Goal: Task Accomplishment & Management: Manage account settings

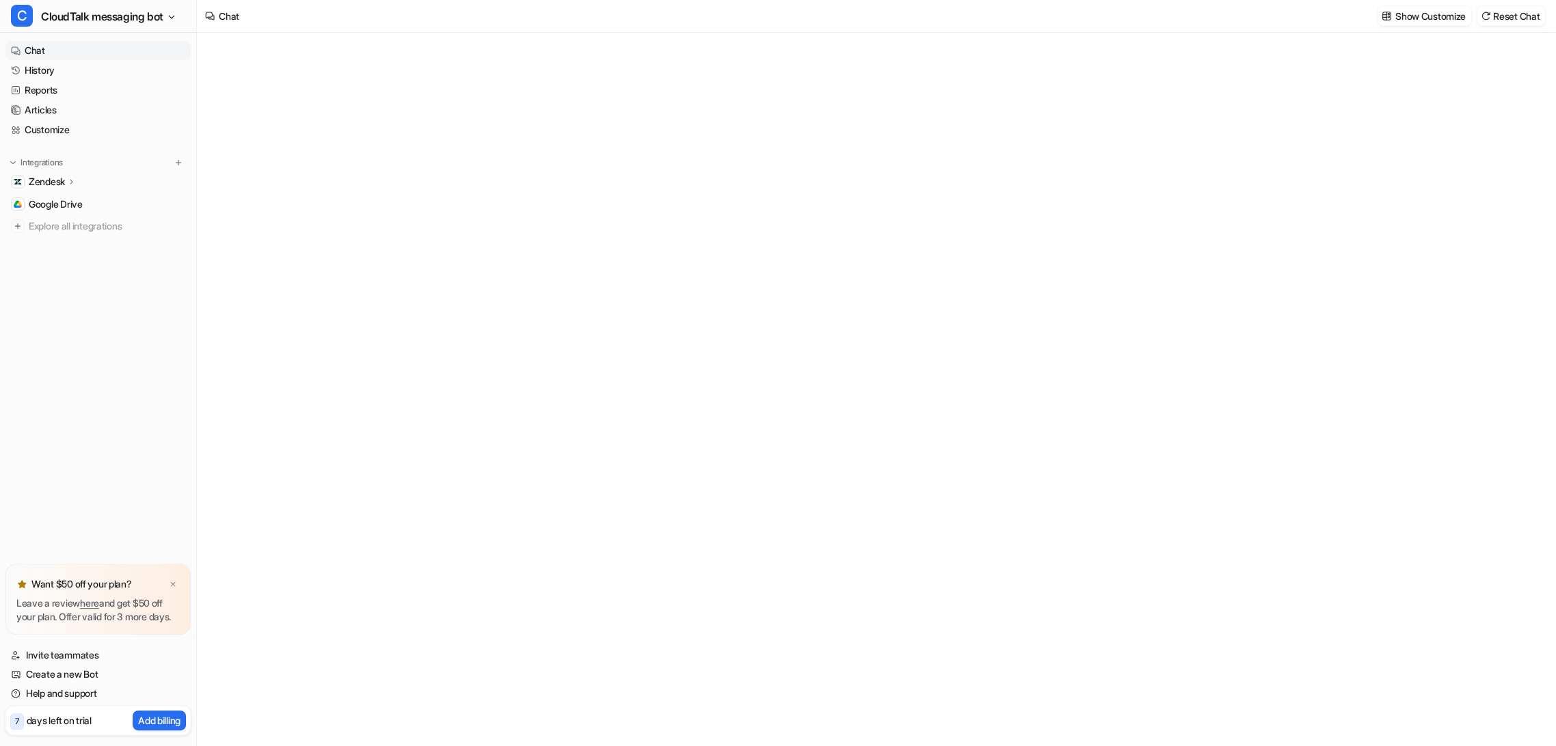
type textarea "**********"
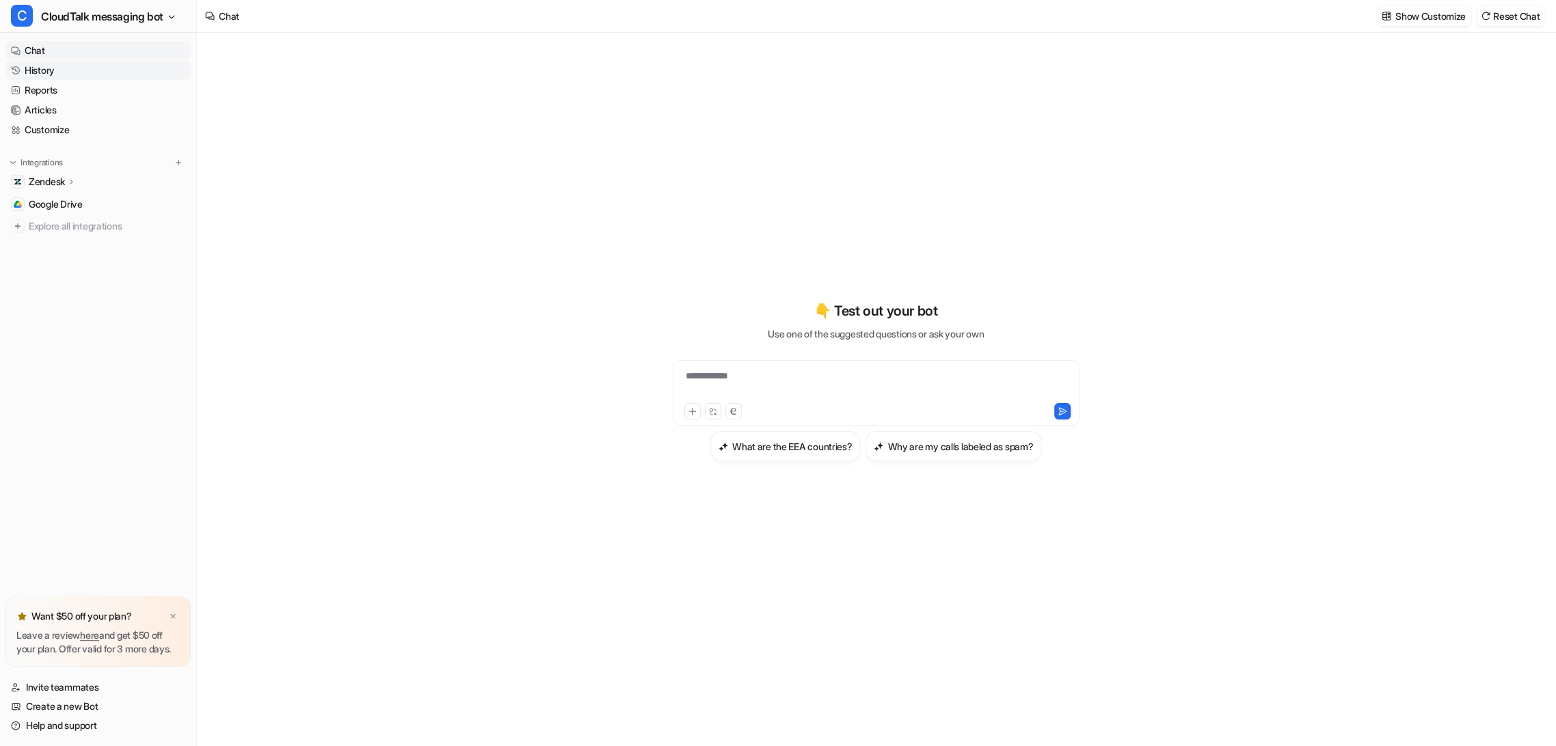
click at [51, 75] on link "History" at bounding box center [97, 70] width 185 height 19
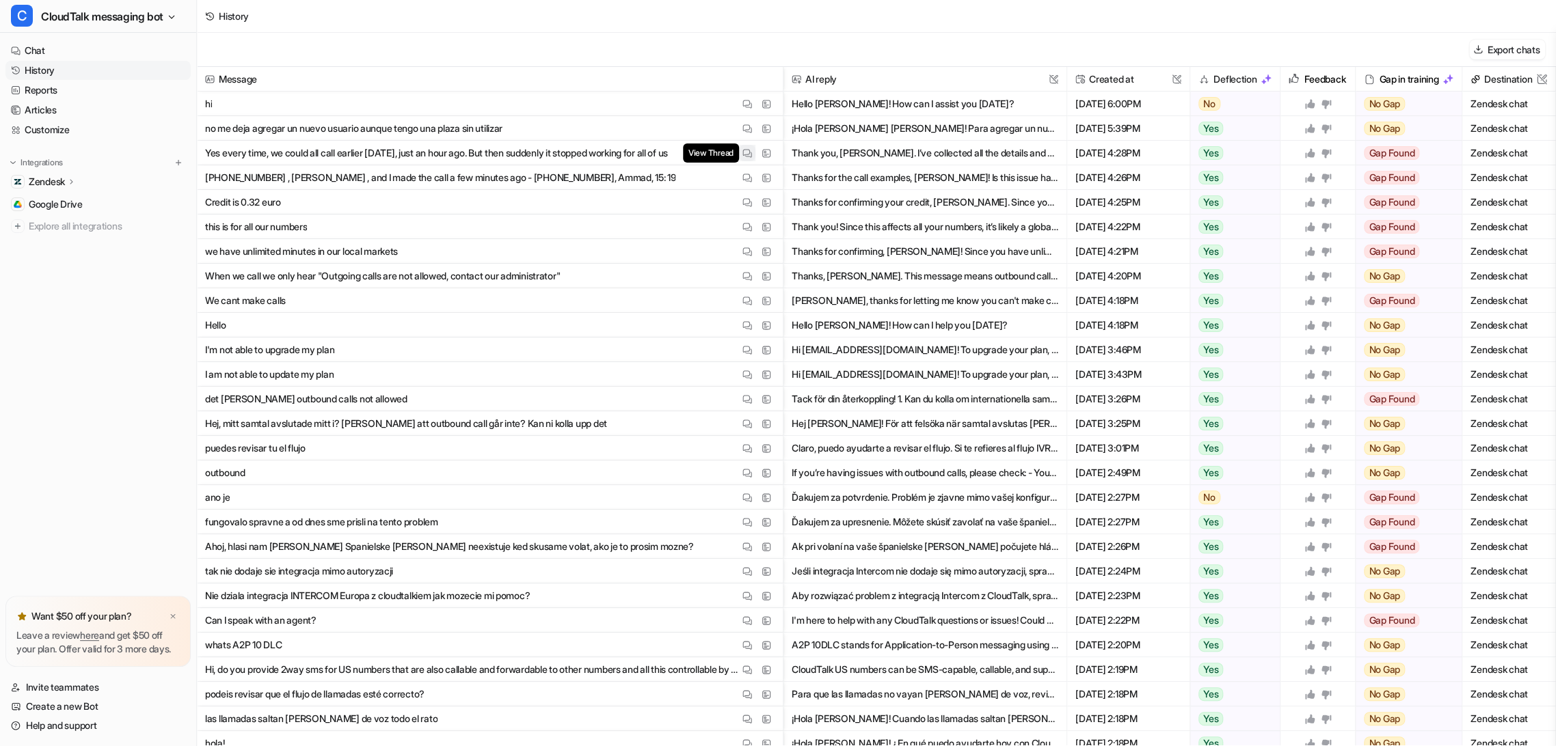
click at [742, 151] on img at bounding box center [747, 153] width 10 height 10
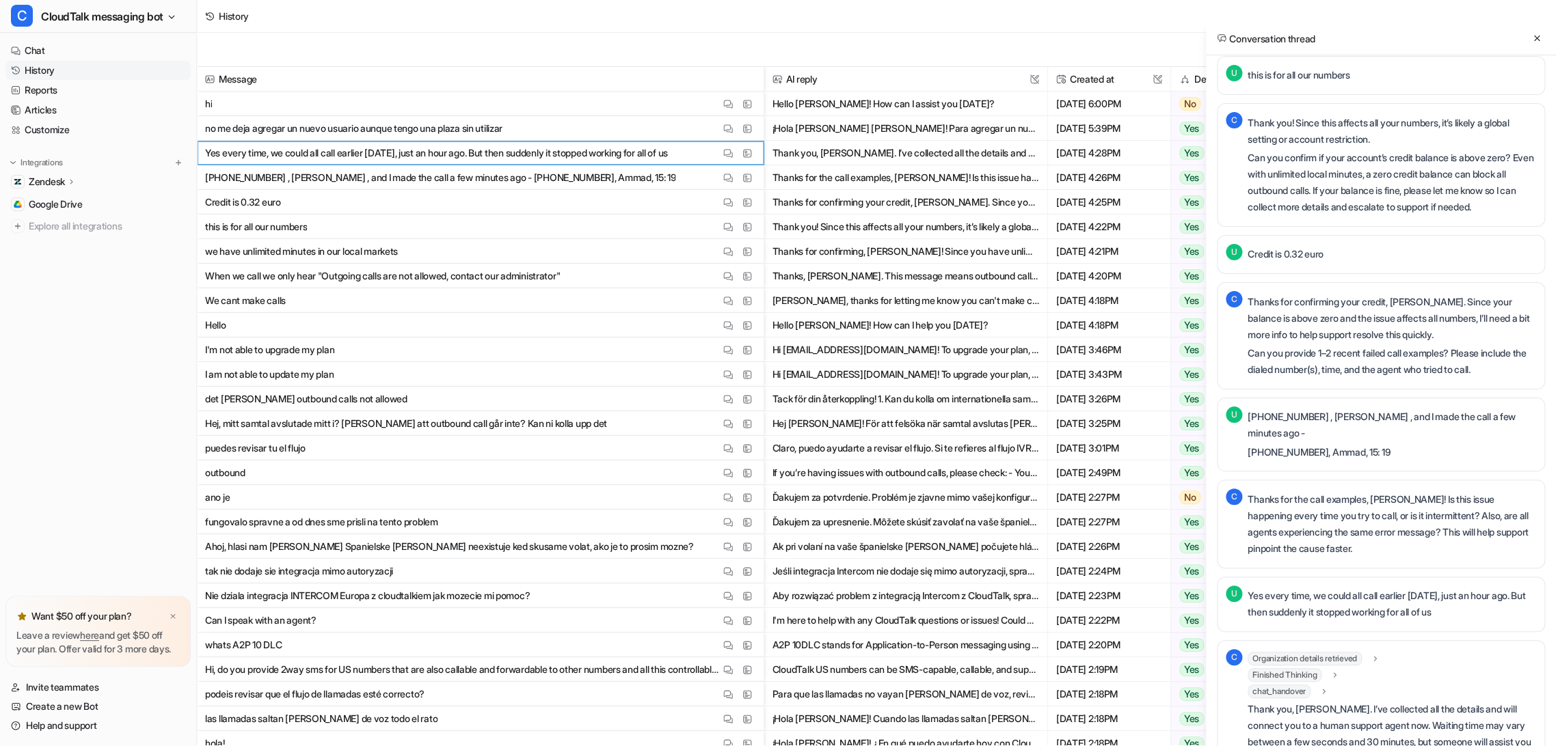
scroll to position [1480, 0]
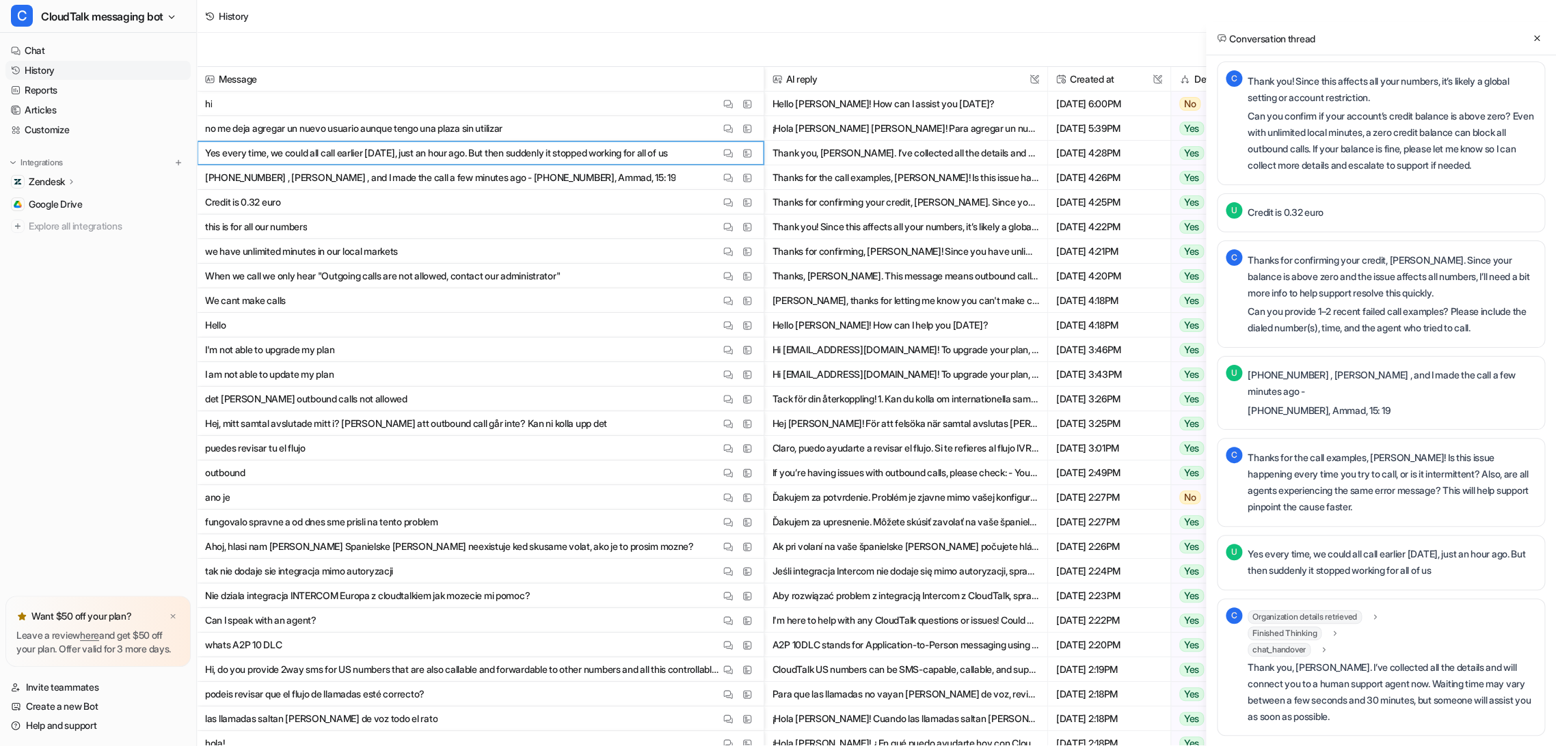
click at [1298, 651] on span "chat_handover" at bounding box center [1279, 650] width 63 height 14
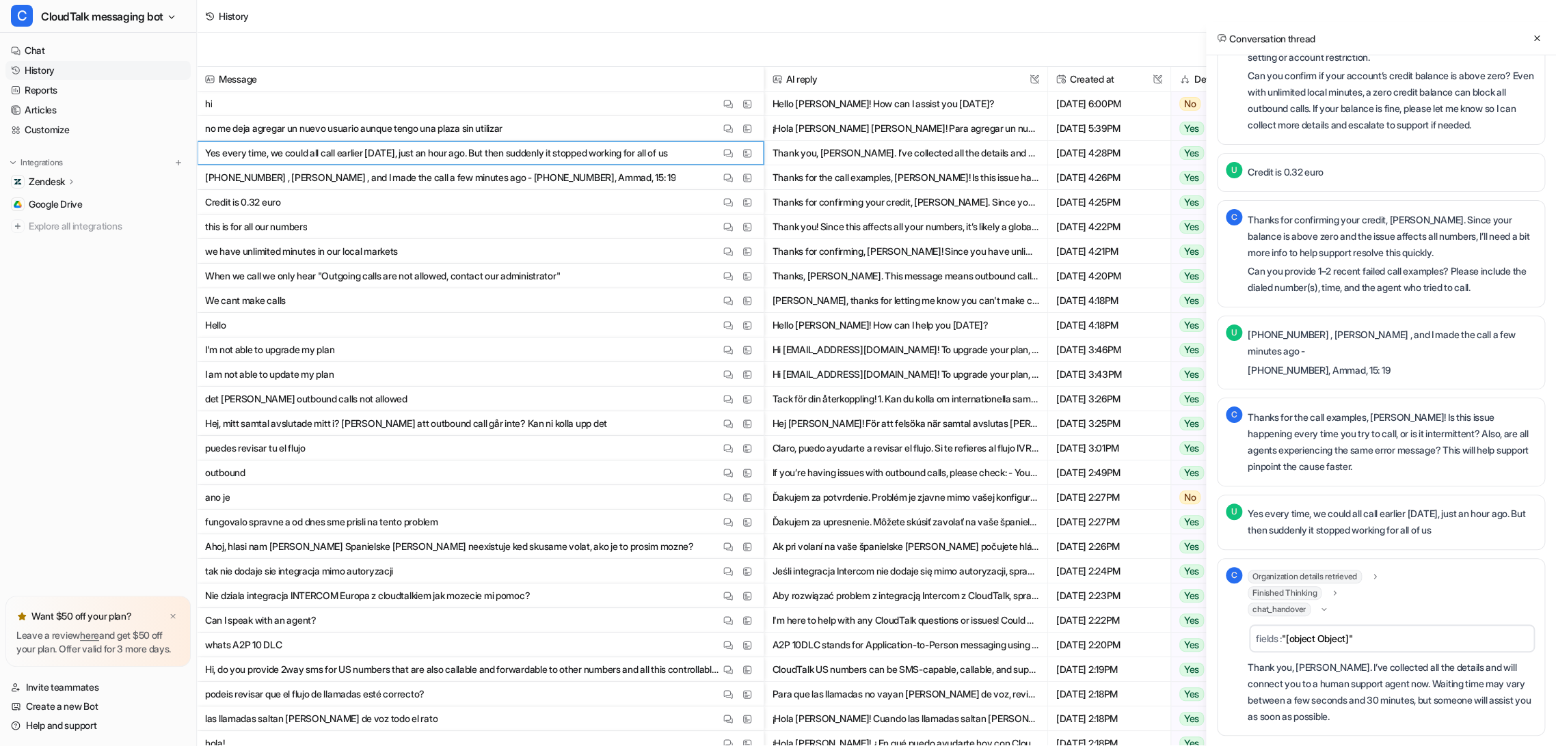
click at [1338, 645] on span ""[object Object]"" at bounding box center [1317, 639] width 70 height 12
click at [1323, 615] on icon at bounding box center [1324, 610] width 10 height 10
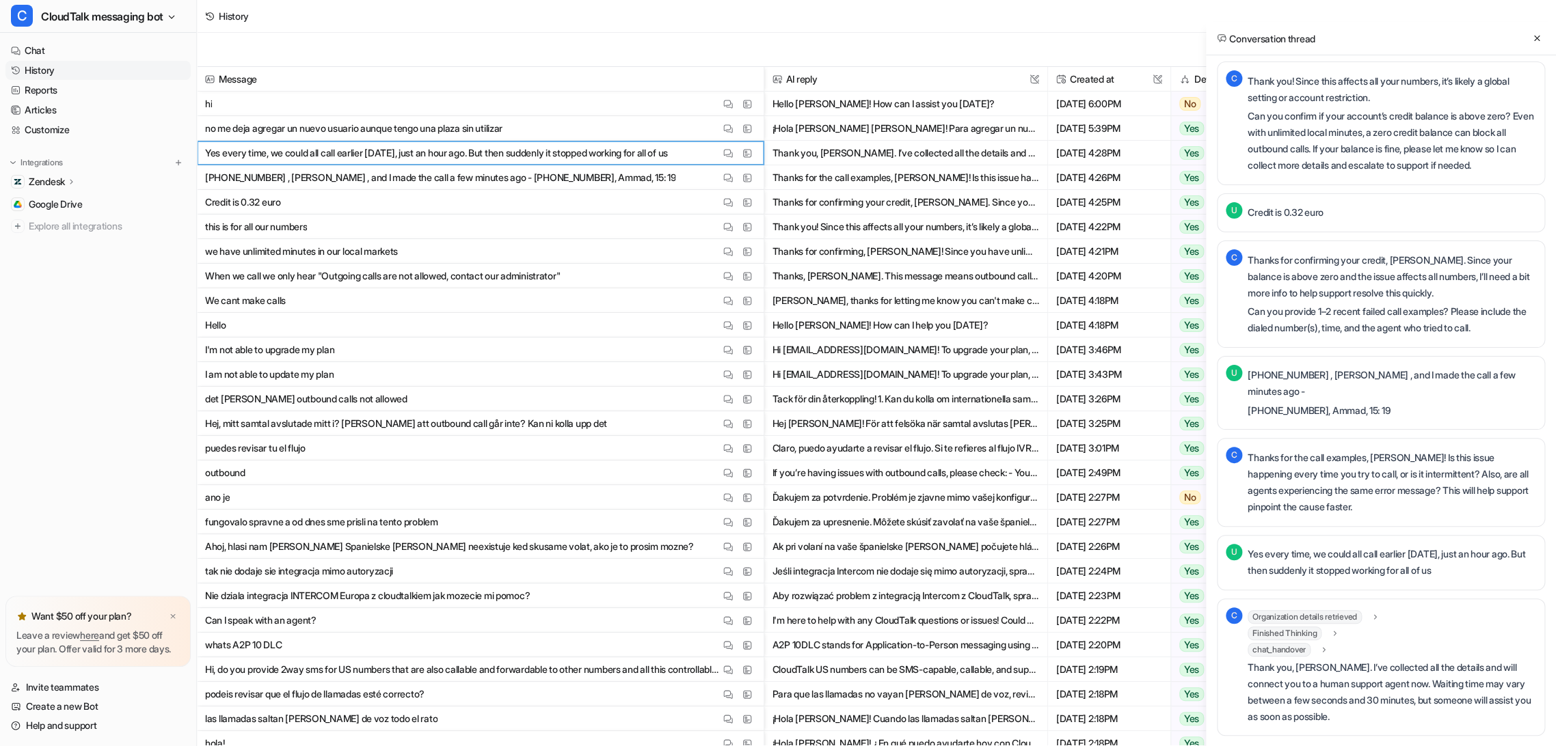
click at [1328, 631] on div "Finished Thinking" at bounding box center [1294, 634] width 92 height 14
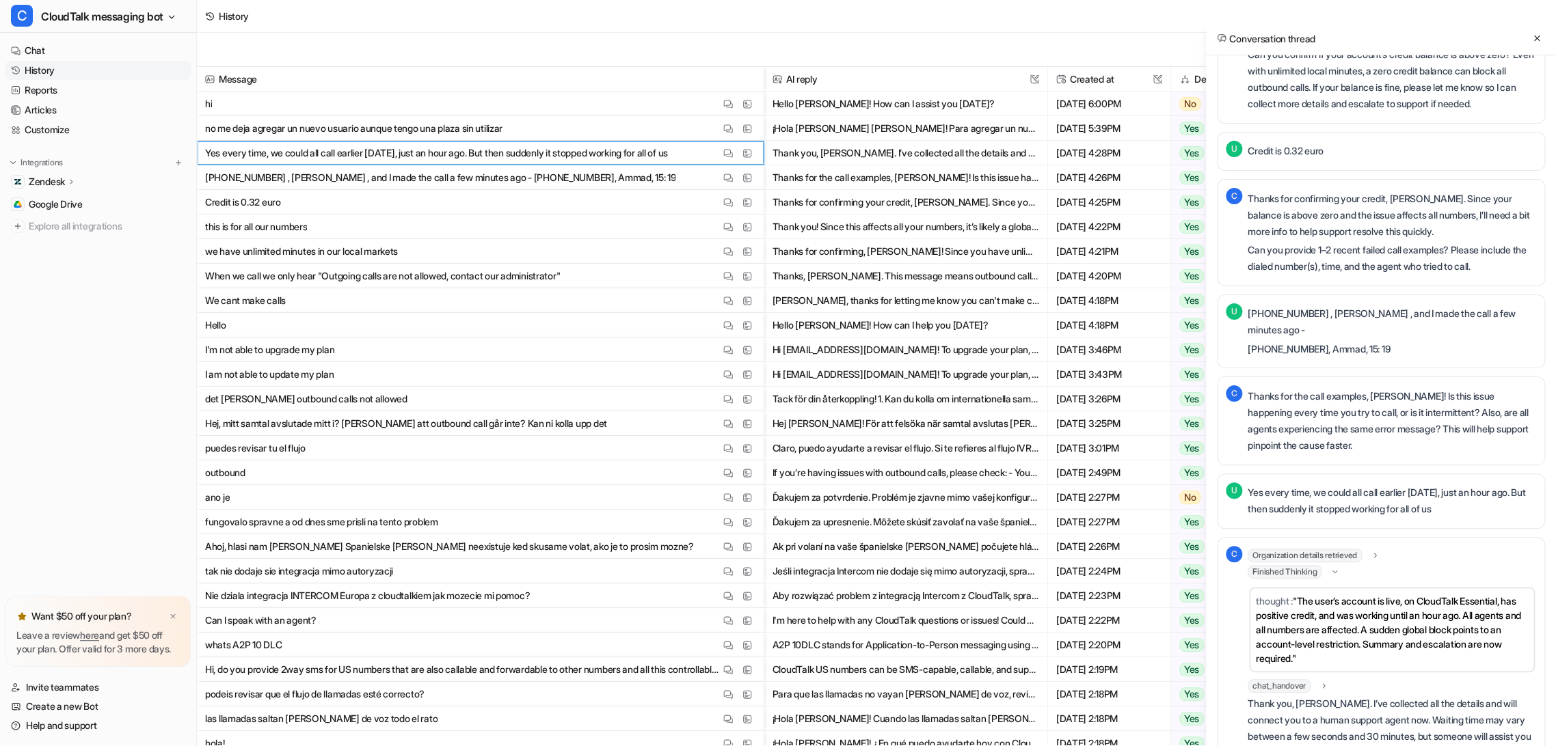
click at [1330, 579] on div "Finished Thinking" at bounding box center [1294, 572] width 92 height 14
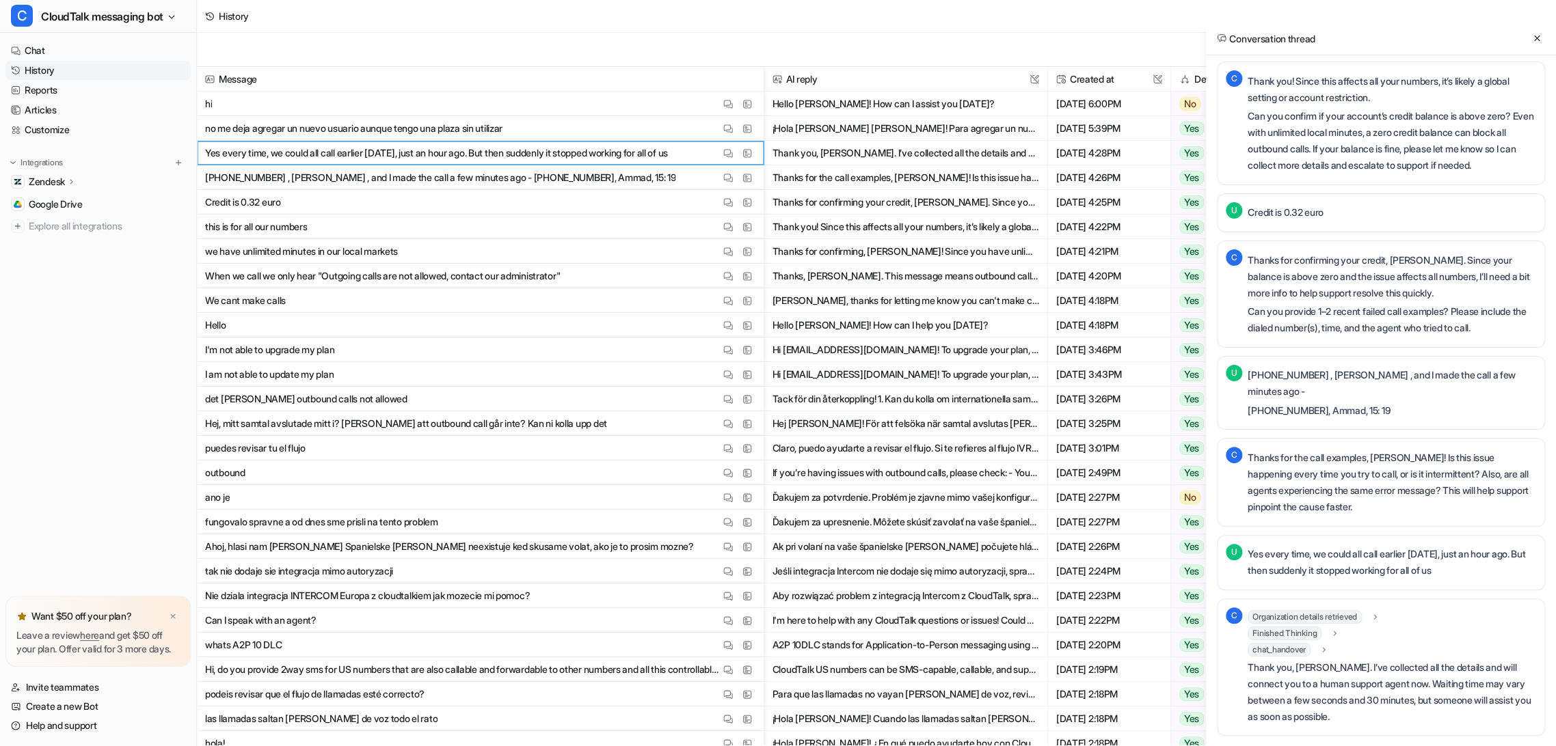
click at [1328, 636] on div "Finished Thinking" at bounding box center [1294, 634] width 92 height 14
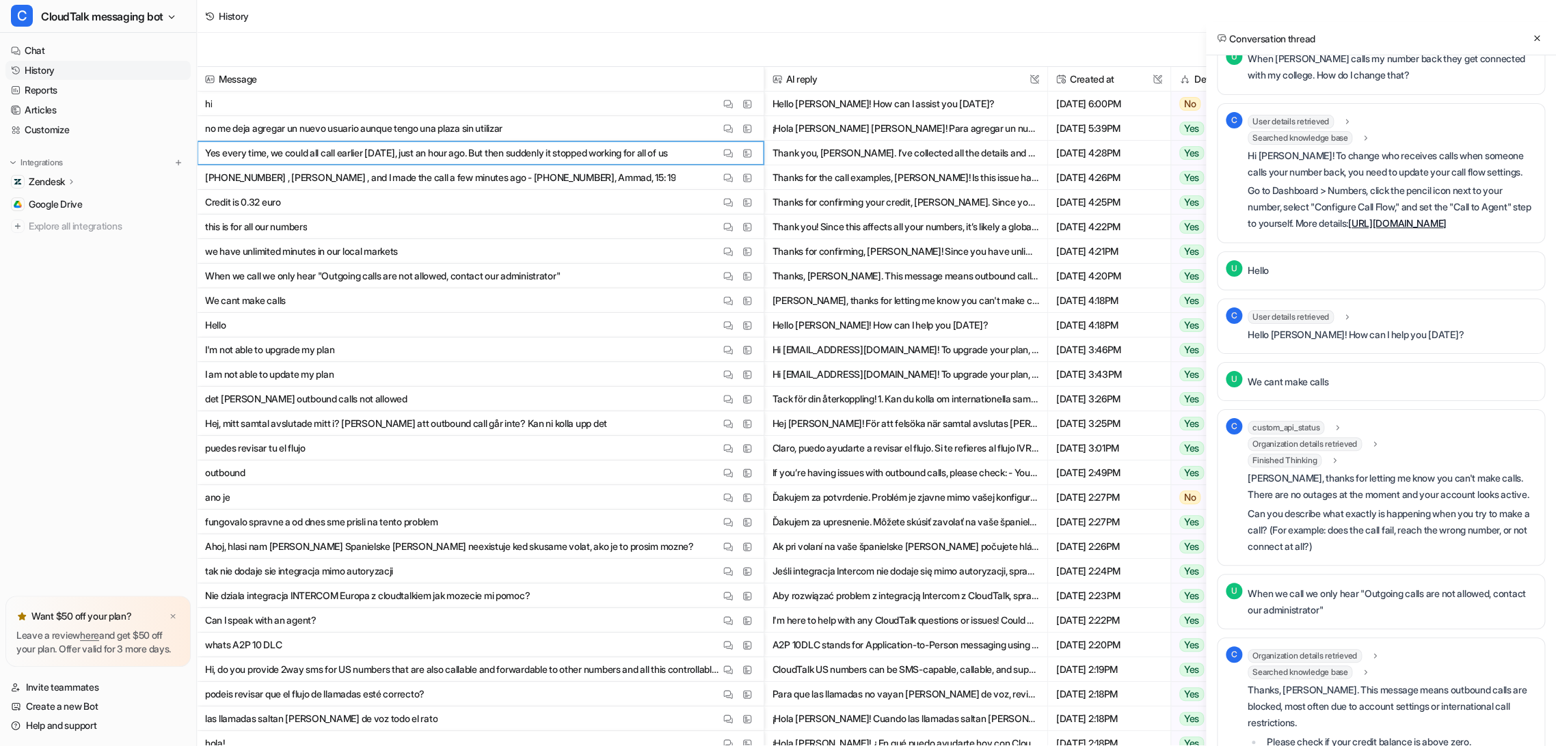
scroll to position [340, 0]
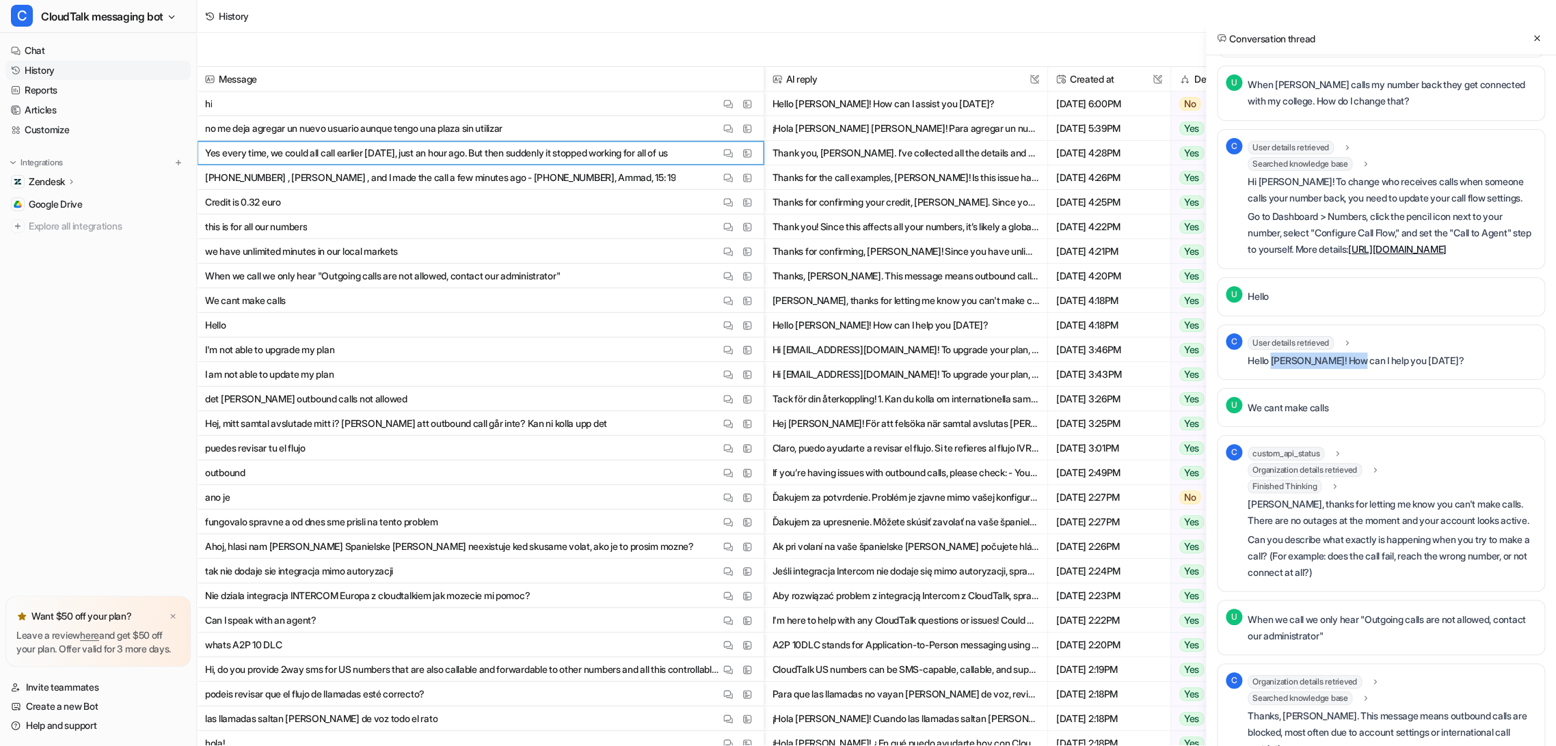
drag, startPoint x: 1353, startPoint y: 421, endPoint x: 1271, endPoint y: 425, distance: 82.1
click at [1271, 369] on p "Hello [PERSON_NAME]! How can I help you [DATE]?" at bounding box center [1356, 361] width 216 height 16
copy p "[PERSON_NAME]!"
click at [143, 10] on span "CloudTalk messaging bot" at bounding box center [102, 16] width 122 height 19
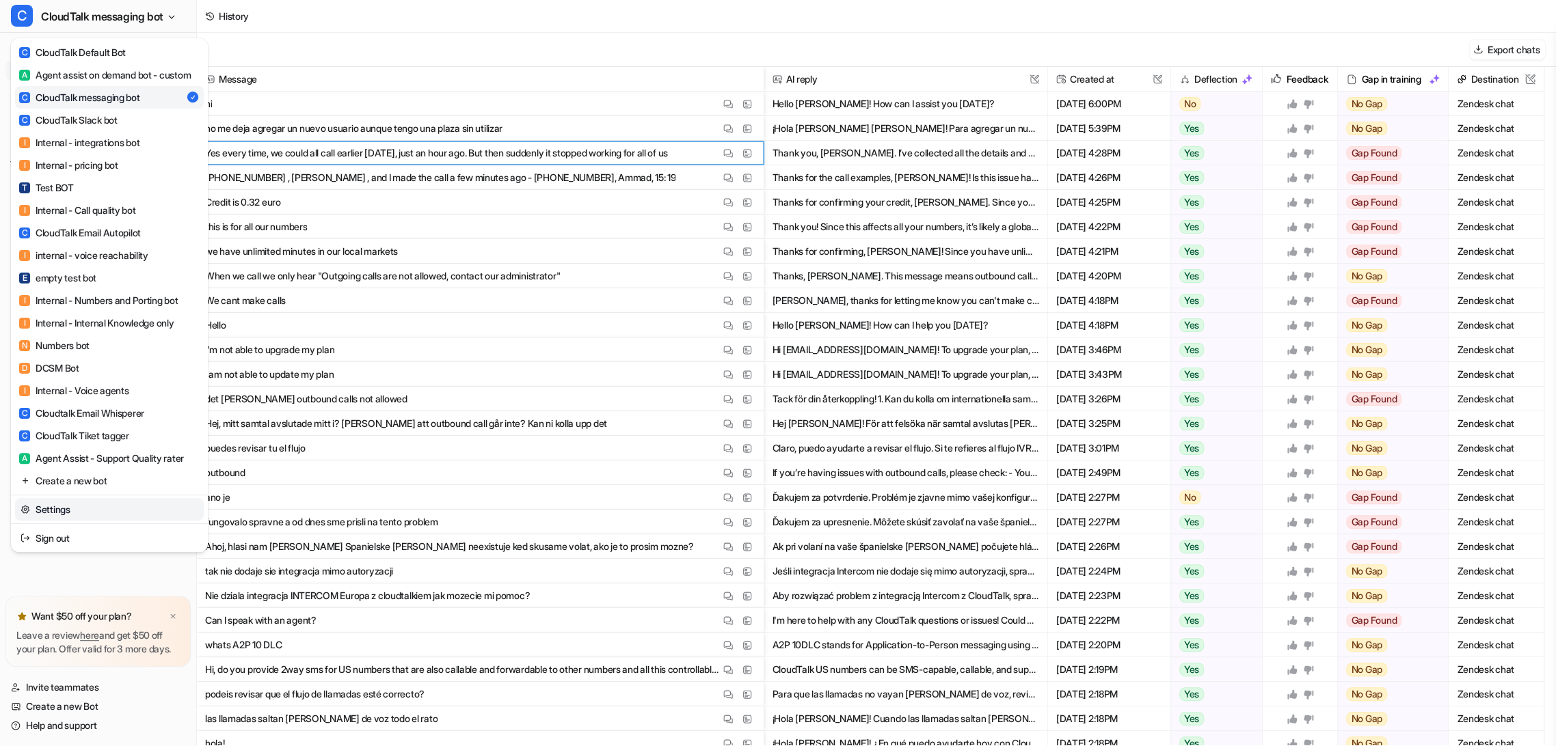
click at [66, 521] on link "Settings" at bounding box center [109, 509] width 189 height 23
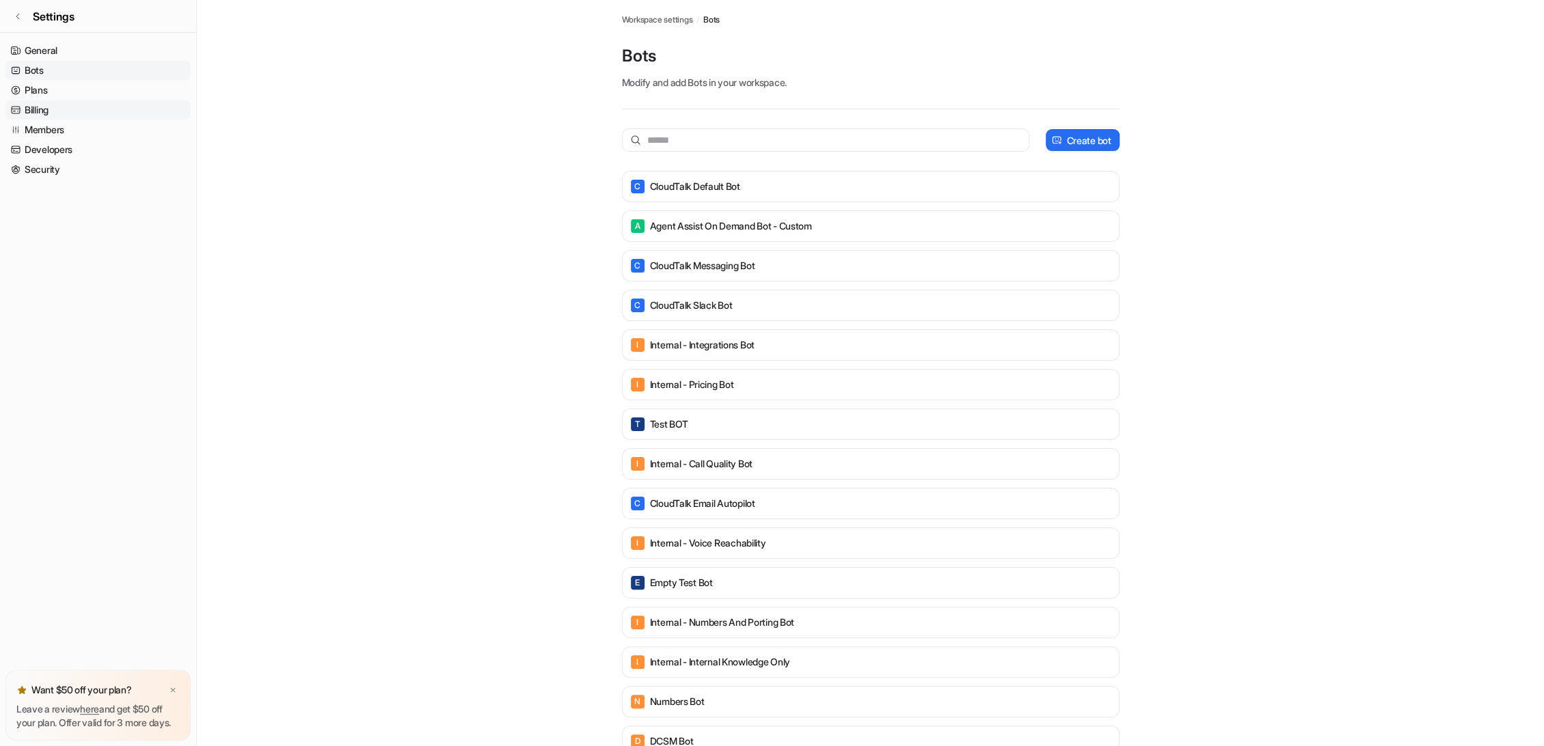
click at [38, 113] on link "Billing" at bounding box center [97, 109] width 185 height 19
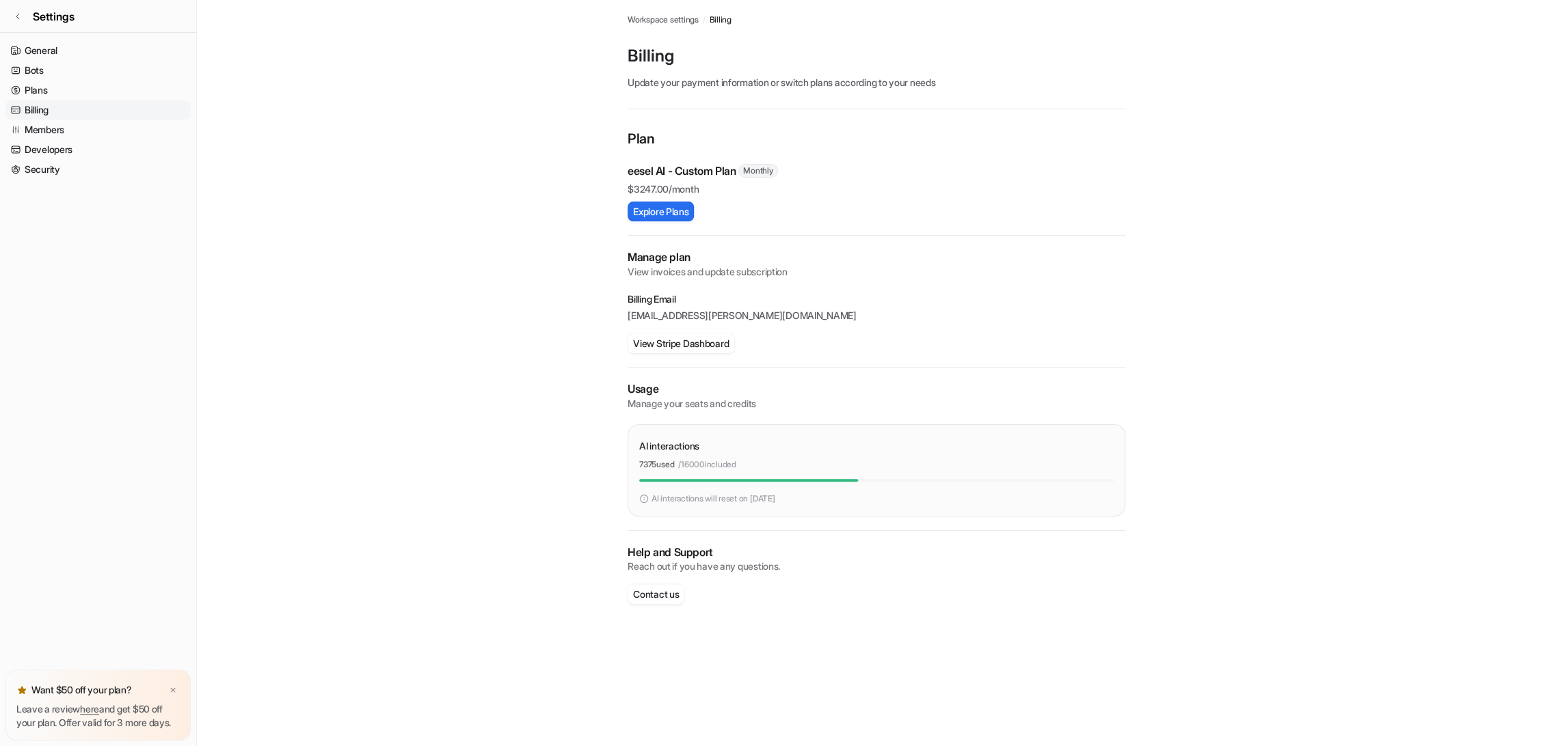
drag, startPoint x: 803, startPoint y: 498, endPoint x: 644, endPoint y: 496, distance: 159.3
click at [644, 496] on div "AI interactions will reset on [DATE]" at bounding box center [876, 499] width 474 height 12
copy div "AI interactions will reset on [DATE]"
